Goal: Information Seeking & Learning: Learn about a topic

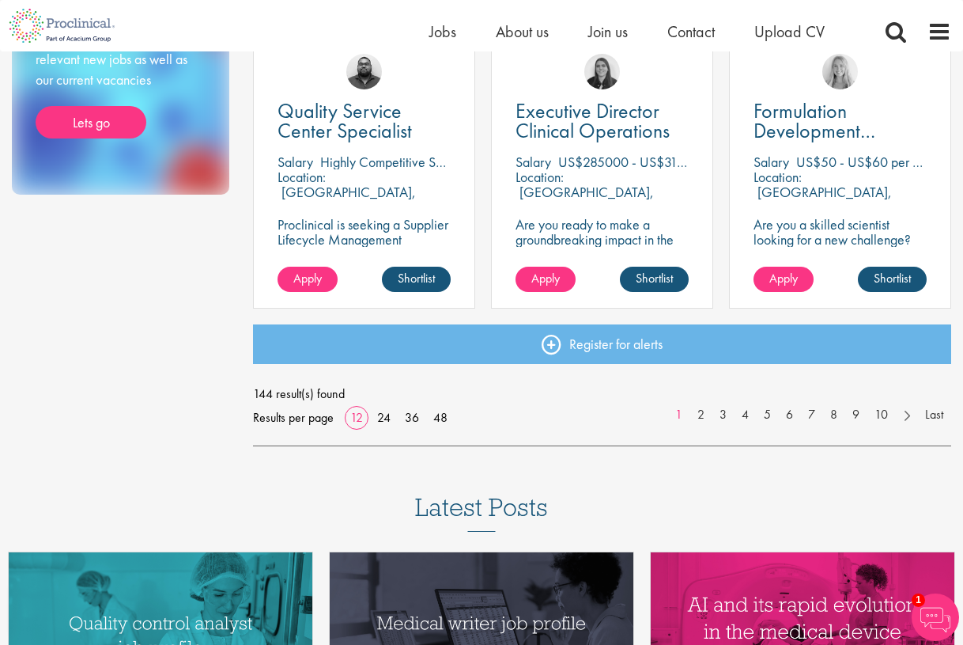
scroll to position [1183, 0]
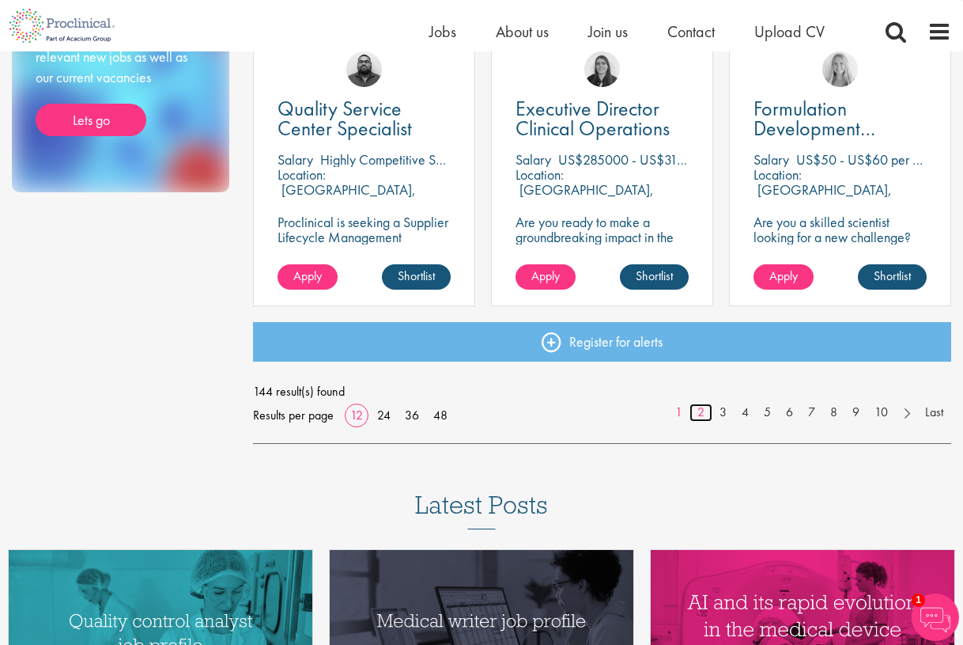
click at [698, 410] on link "2" at bounding box center [701, 412] width 23 height 18
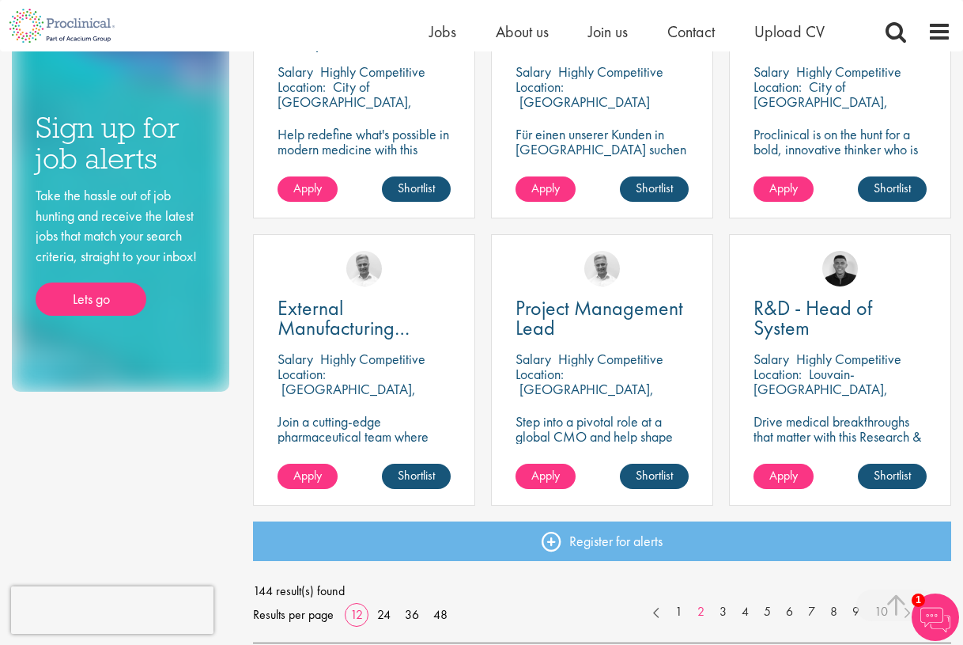
scroll to position [985, 0]
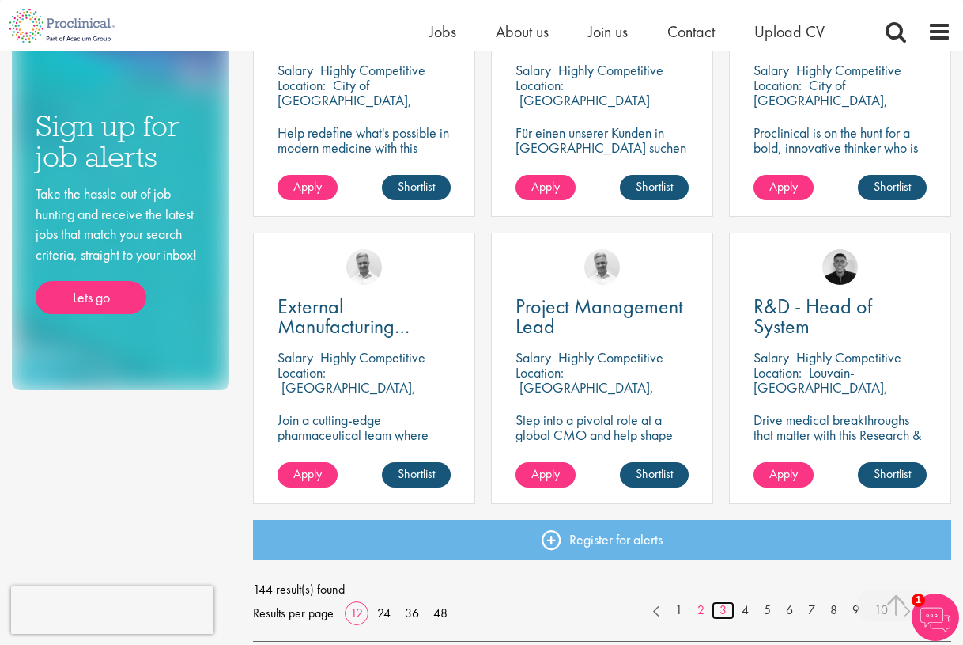
click at [721, 606] on link "3" at bounding box center [723, 610] width 23 height 18
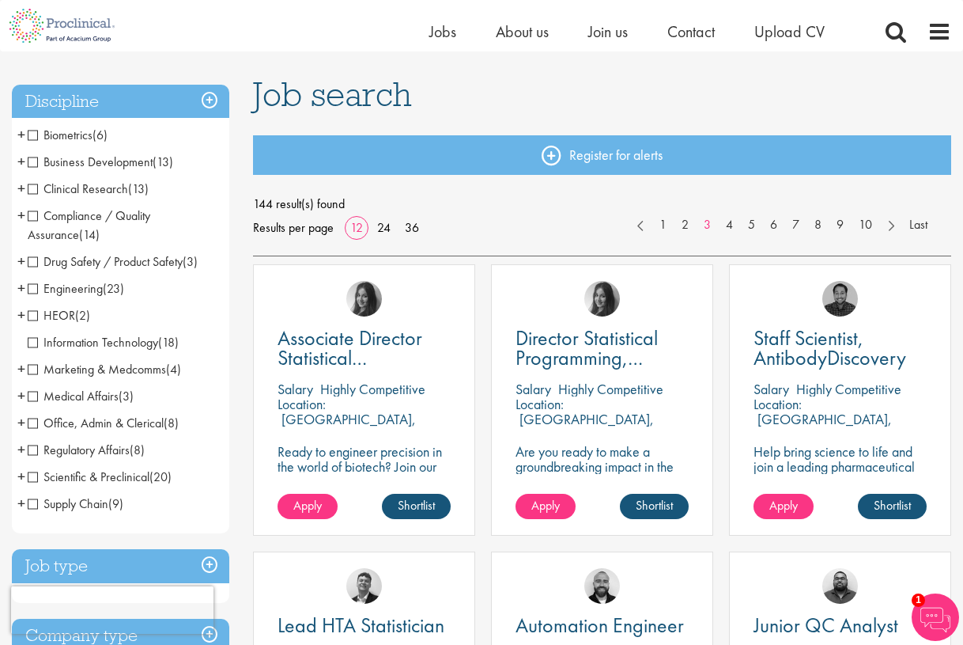
scroll to position [103, 0]
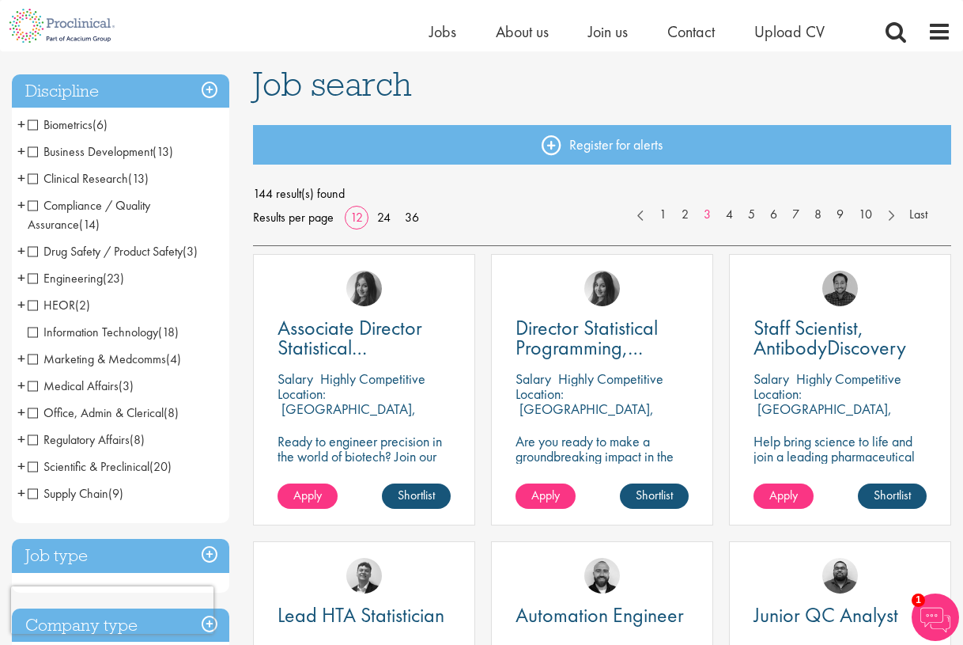
click at [32, 203] on span "Compliance / Quality Assurance" at bounding box center [89, 215] width 123 height 36
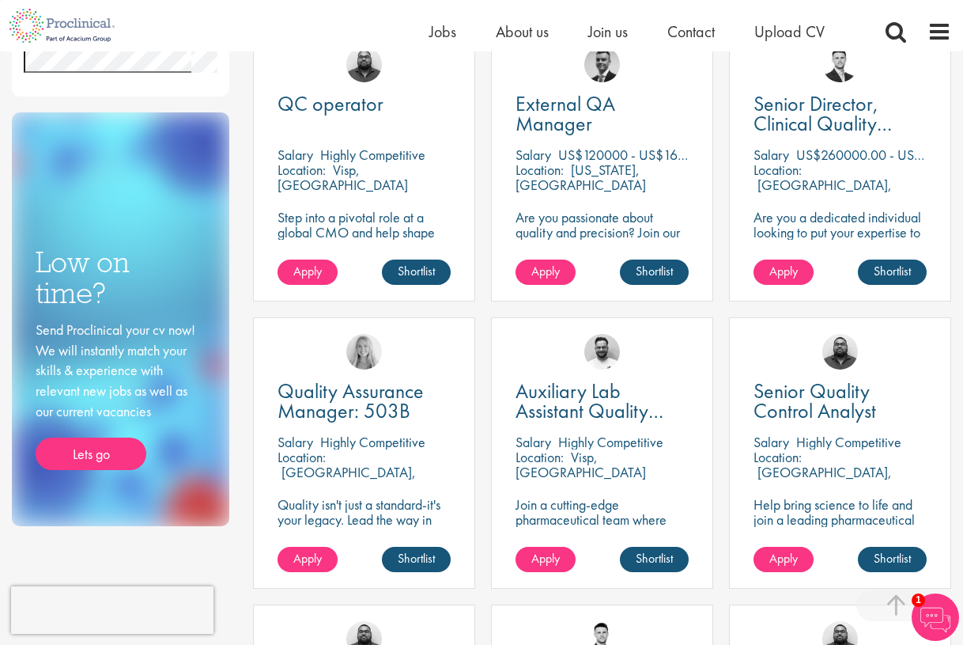
scroll to position [618, 0]
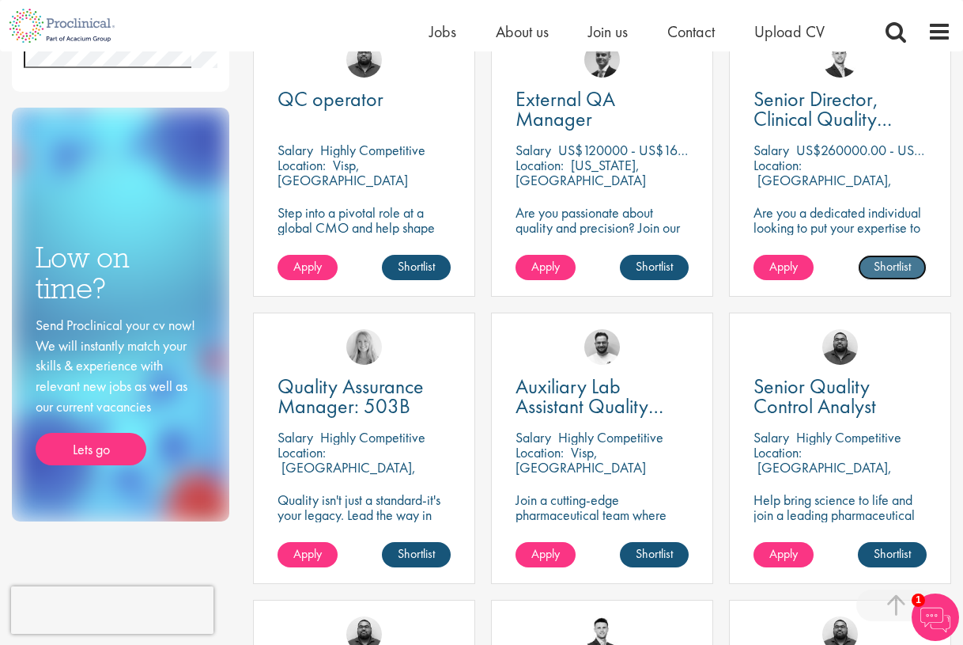
click at [895, 265] on link "Shortlist" at bounding box center [892, 267] width 69 height 25
click at [890, 264] on link "Shortlisted" at bounding box center [885, 267] width 81 height 25
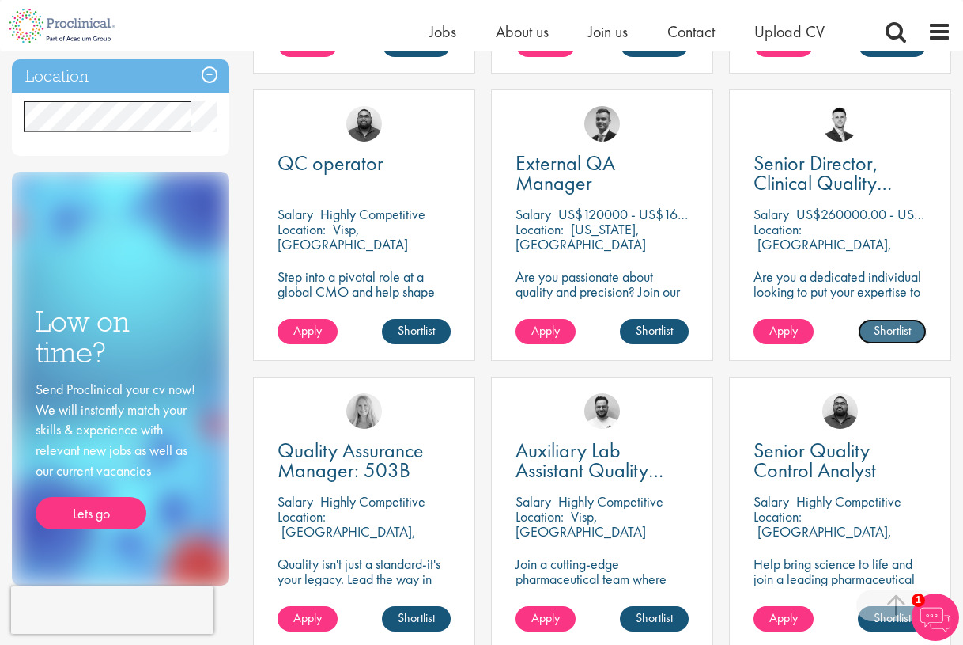
scroll to position [547, 0]
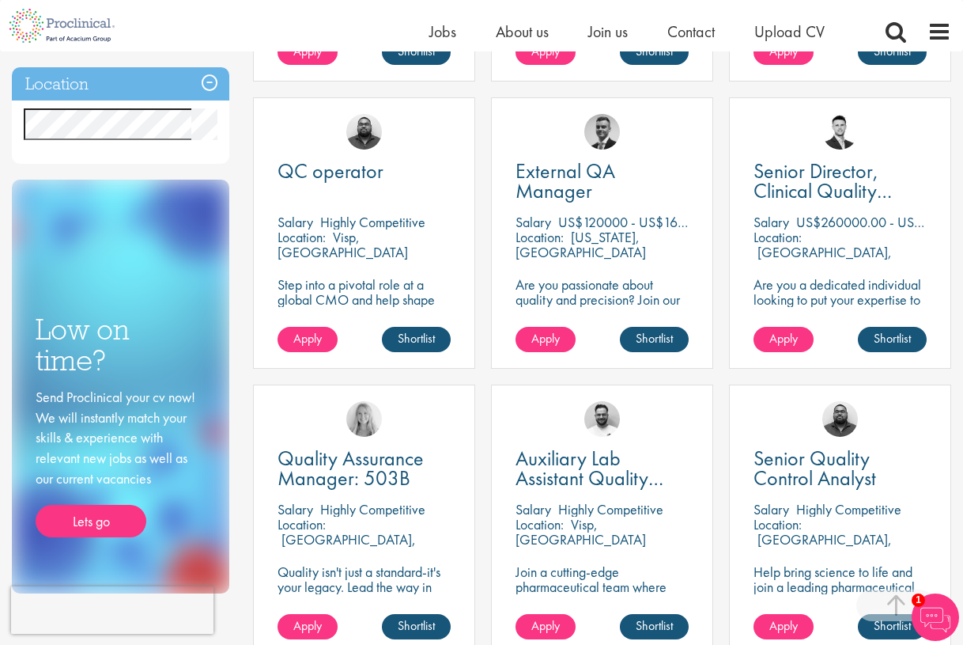
click at [845, 221] on p "US$260000.00 - US$280000.00 per annum" at bounding box center [922, 222] width 252 height 18
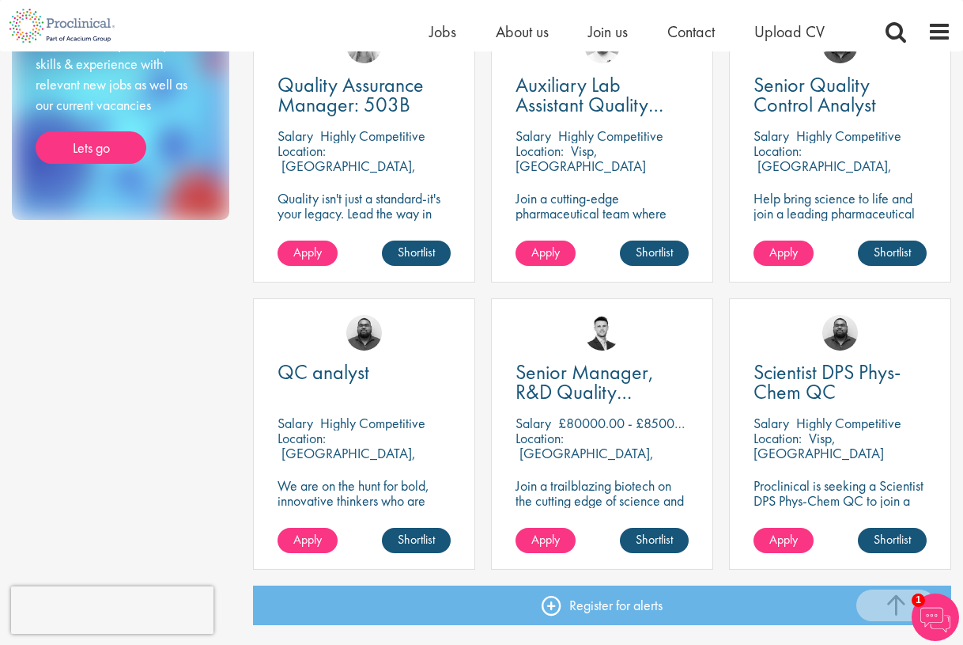
scroll to position [921, 0]
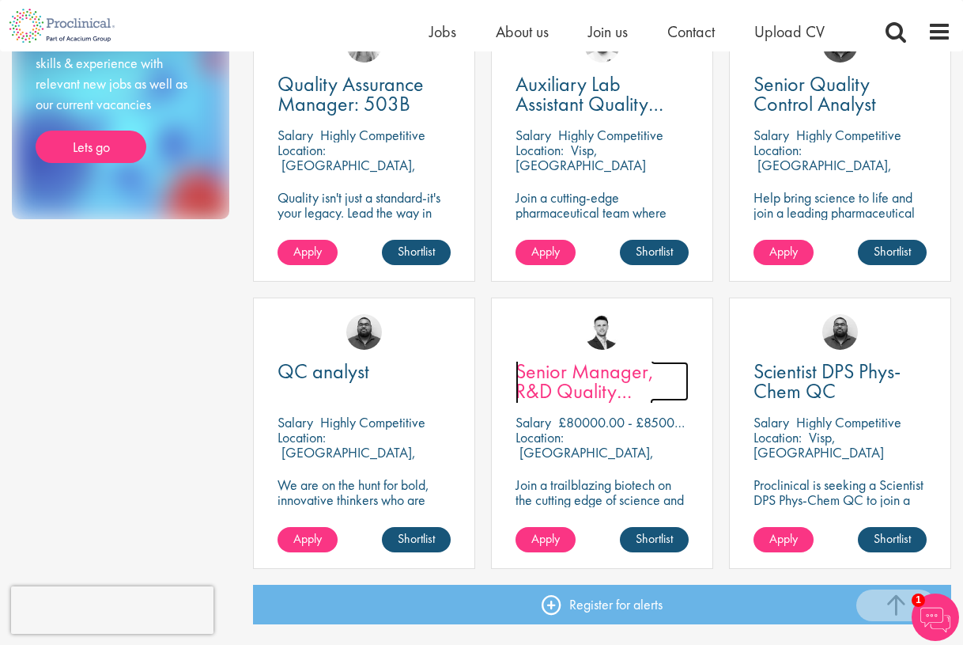
click at [556, 370] on span "Senior Manager, R&D Quality Assurance (GCP)" at bounding box center [585, 390] width 138 height 66
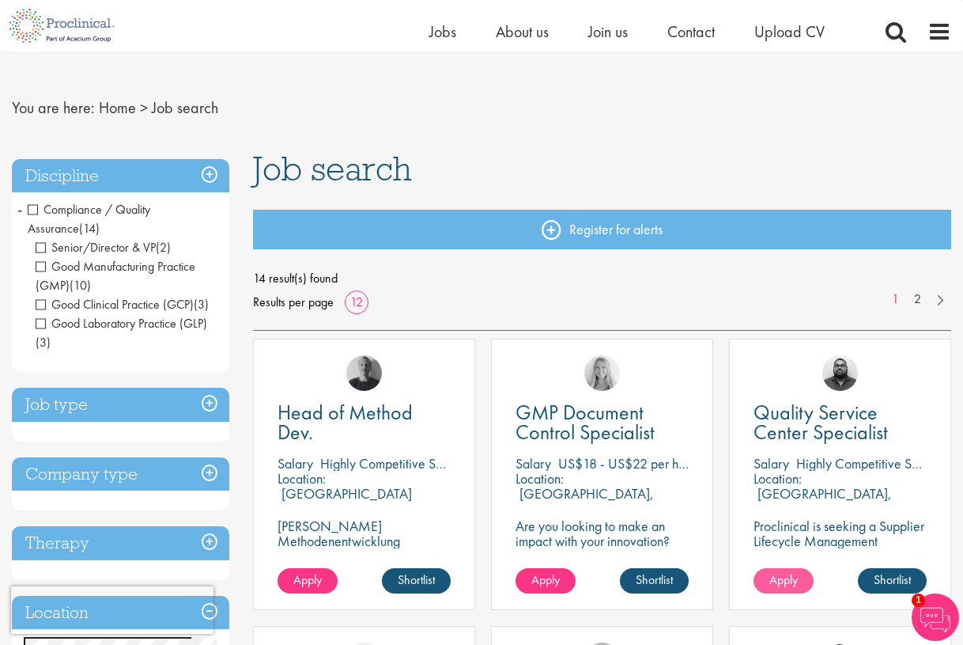
scroll to position [17, 0]
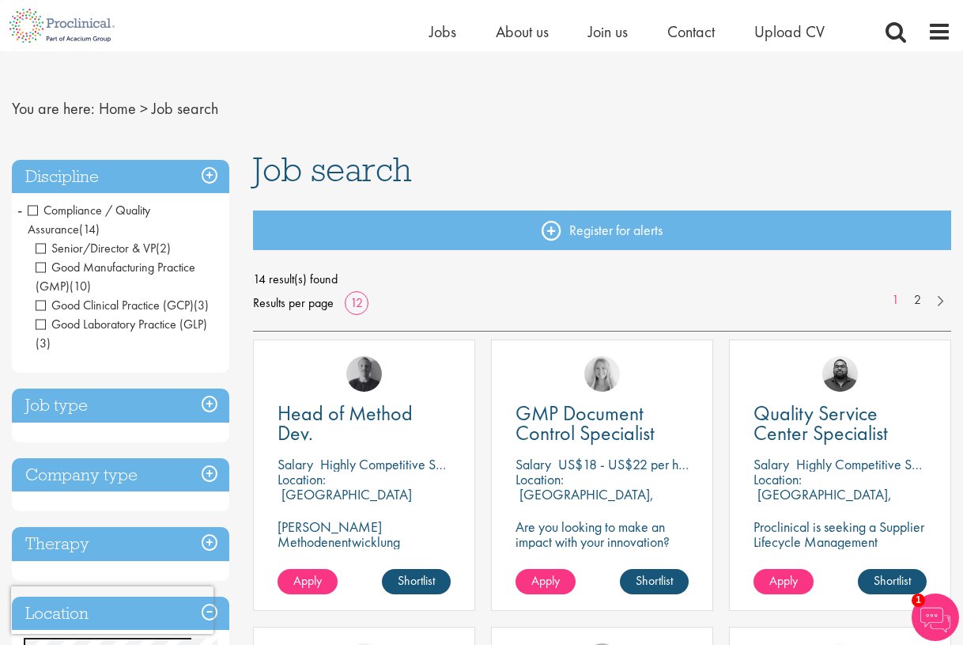
click at [40, 263] on span "Good Manufacturing Practice (GMP)" at bounding box center [116, 277] width 160 height 36
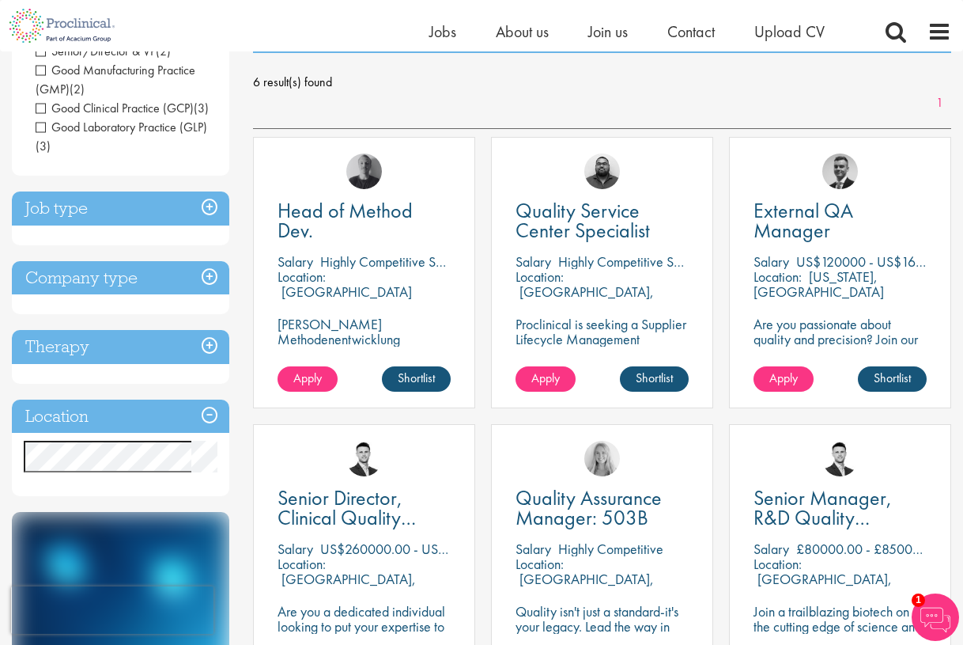
scroll to position [214, 0]
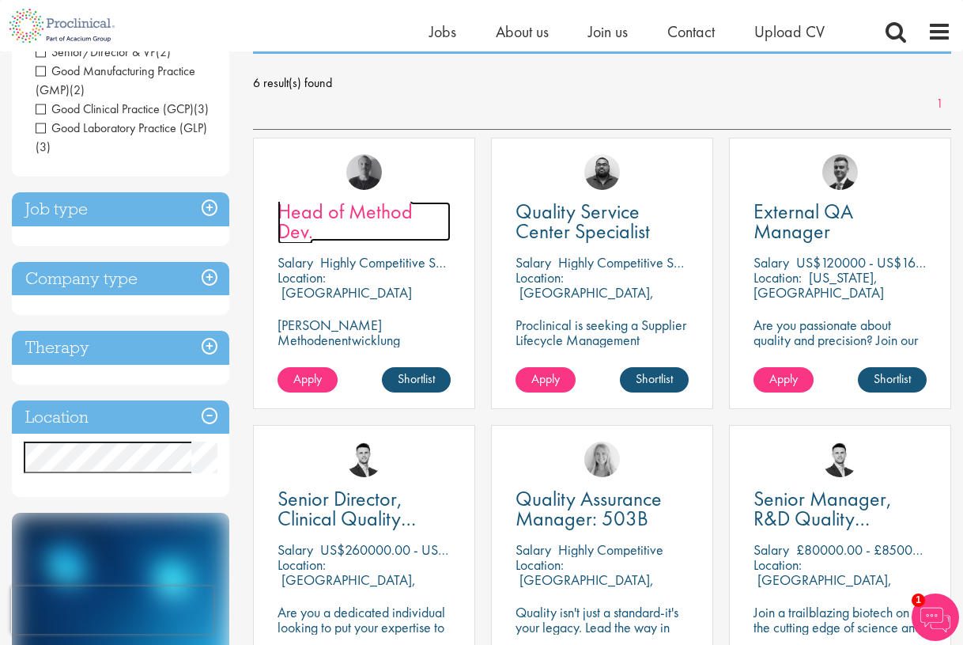
click at [350, 214] on span "Head of Method Dev." at bounding box center [345, 221] width 135 height 47
